Goal: Find contact information: Find contact information

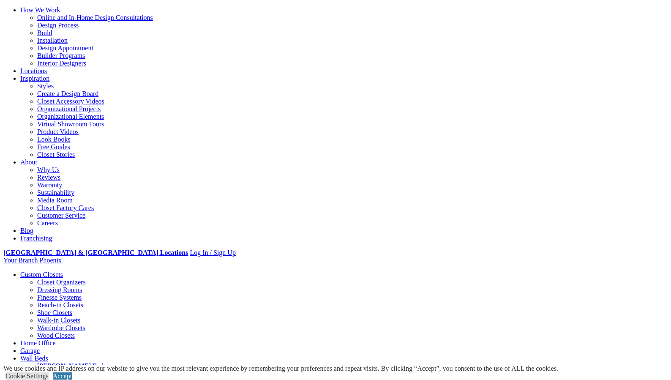
scroll to position [195, 0]
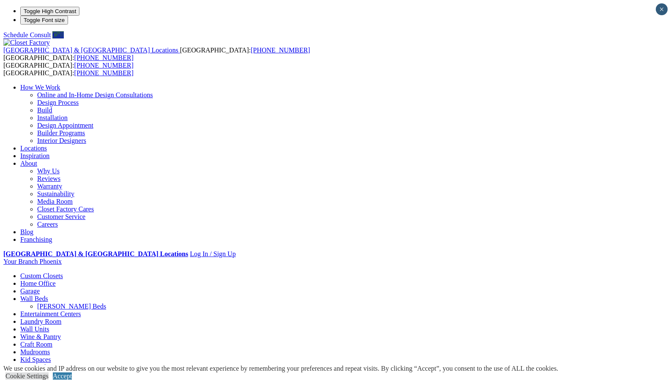
drag, startPoint x: 241, startPoint y: 284, endPoint x: 203, endPoint y: 285, distance: 38.1
copy div "(858) 360-2023"
